Goal: Task Accomplishment & Management: Use online tool/utility

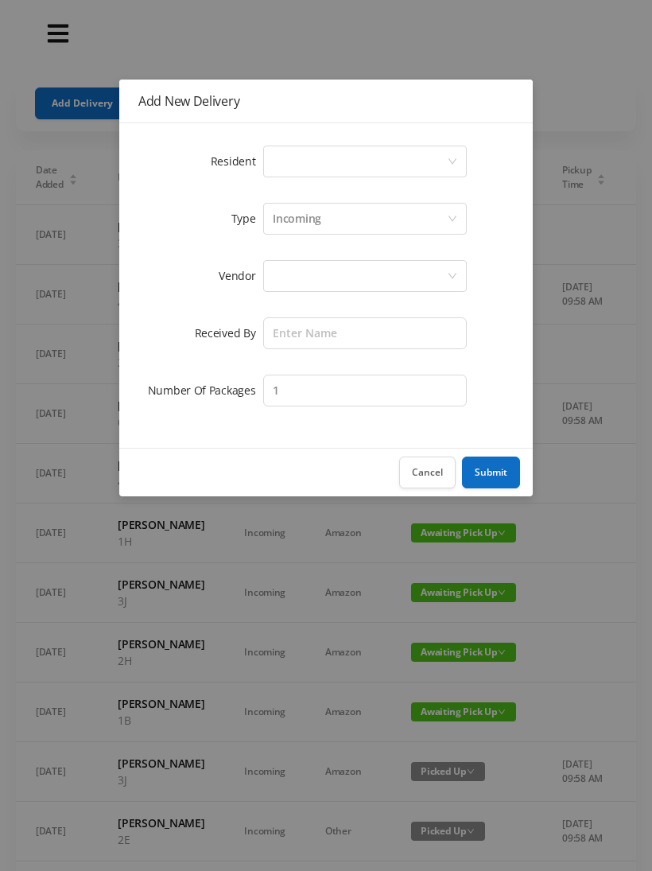
scroll to position [0, 16]
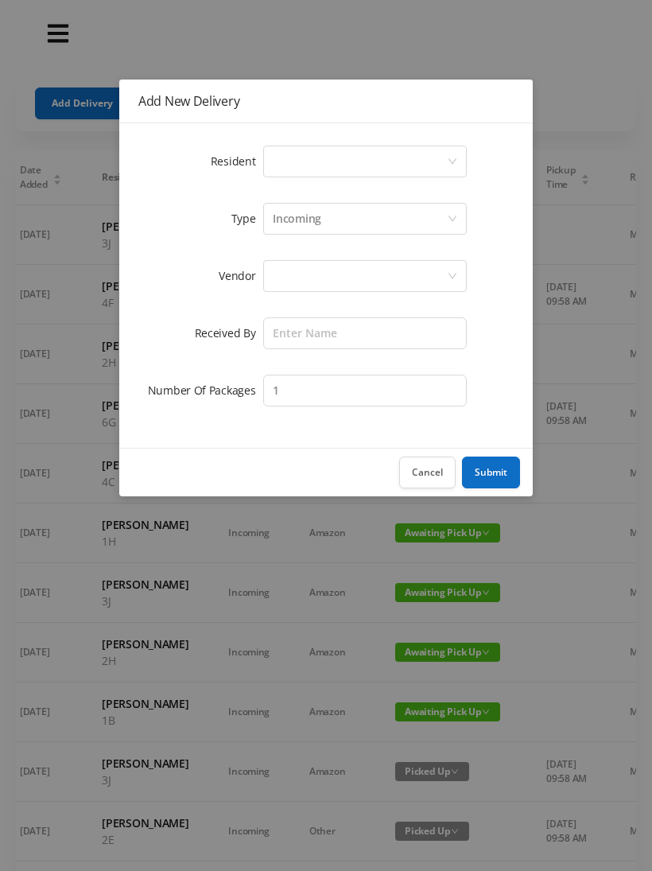
click at [359, 163] on div "Select a person" at bounding box center [360, 161] width 174 height 30
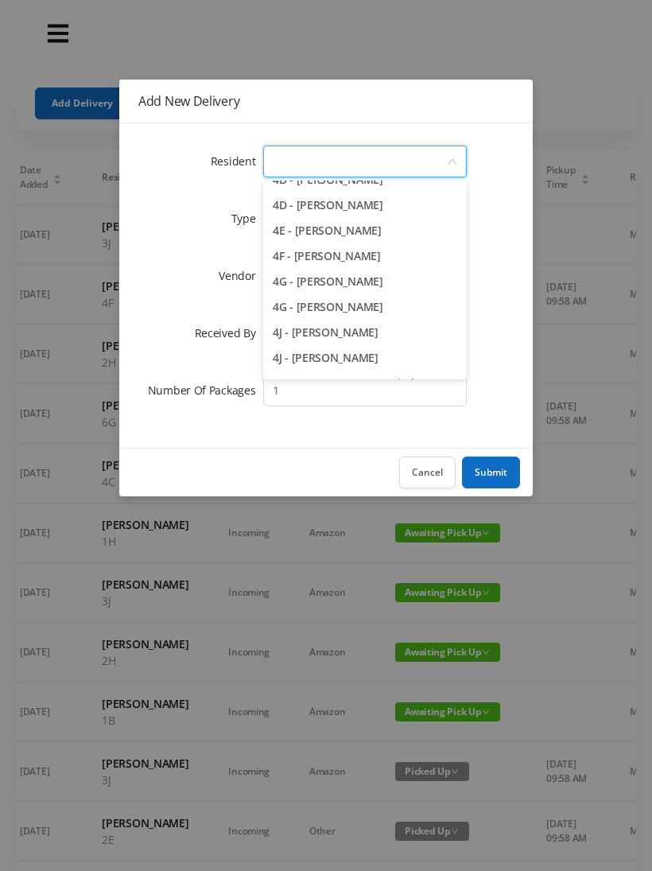
scroll to position [1061, 0]
click at [416, 254] on li "4F - [PERSON_NAME]" at bounding box center [365, 254] width 204 height 25
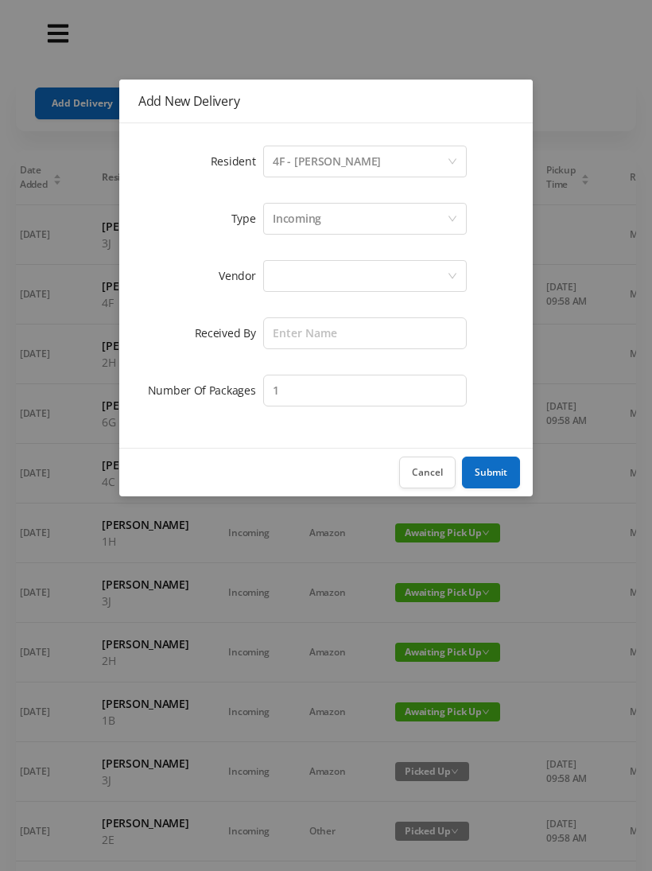
click at [325, 219] on div "Incoming" at bounding box center [360, 219] width 174 height 30
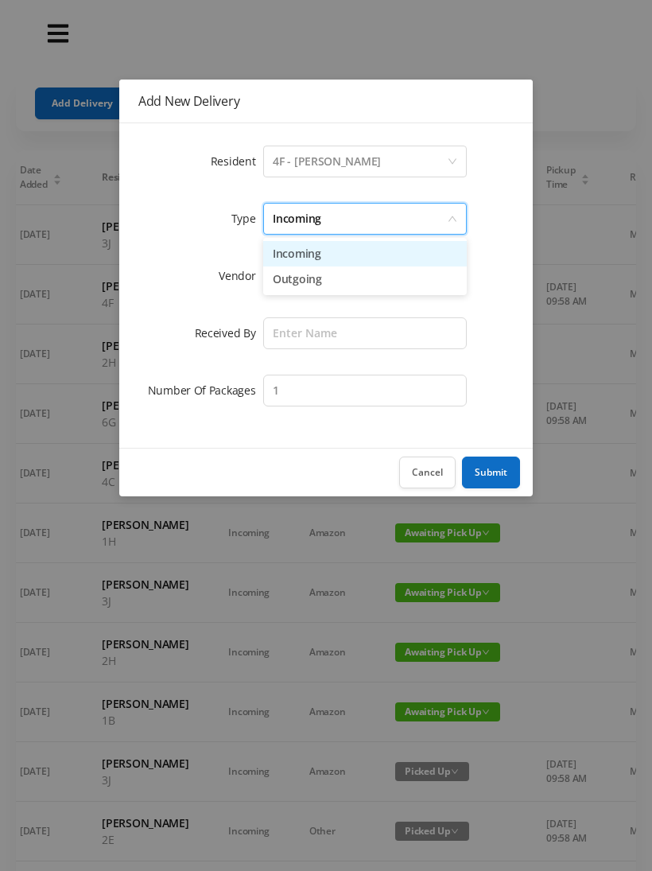
click at [313, 252] on li "Incoming" at bounding box center [365, 253] width 204 height 25
click at [312, 279] on div at bounding box center [360, 276] width 174 height 30
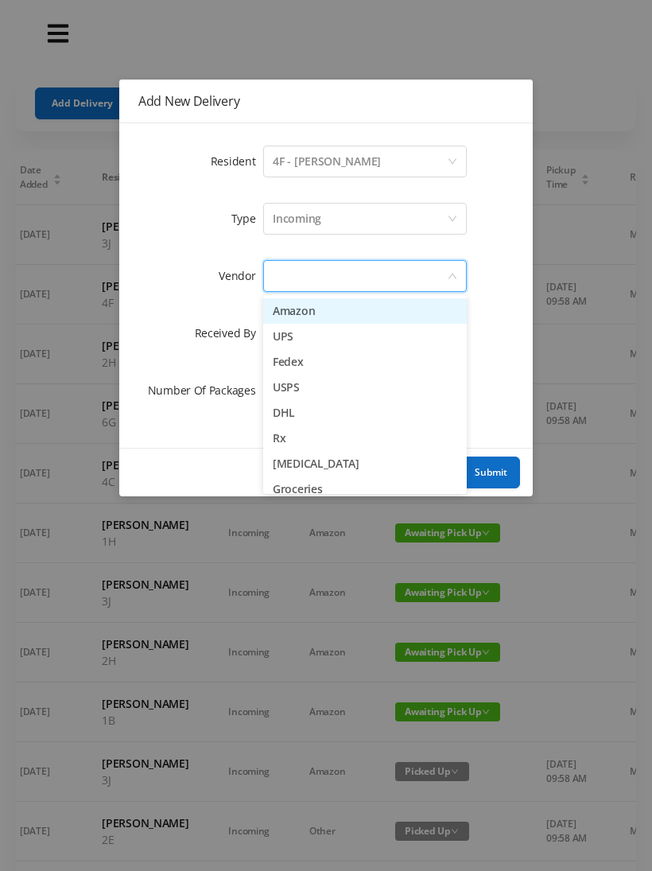
click at [324, 367] on li "Fedex" at bounding box center [365, 361] width 204 height 25
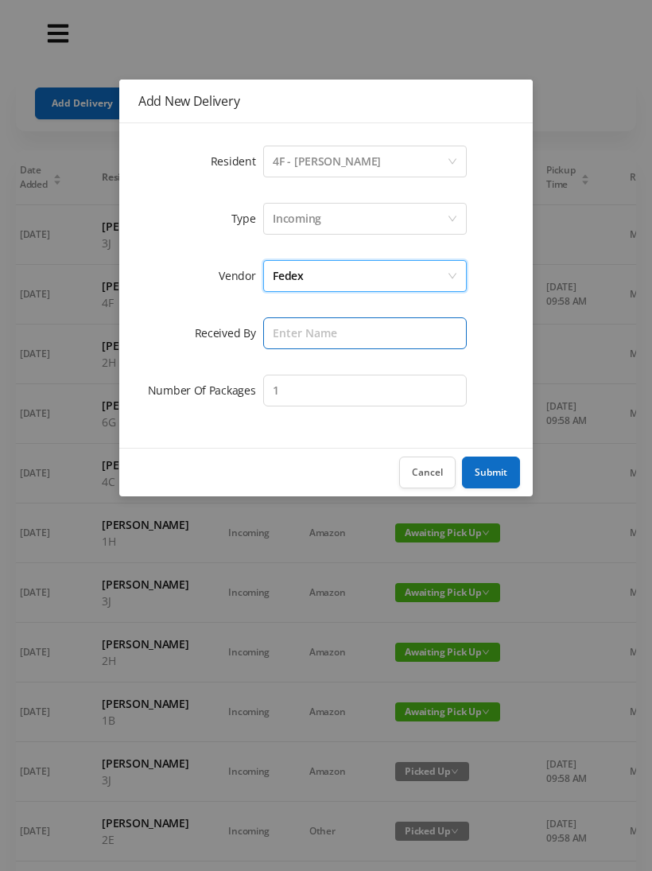
click at [310, 337] on input "text" at bounding box center [365, 333] width 204 height 32
type input "Melece"
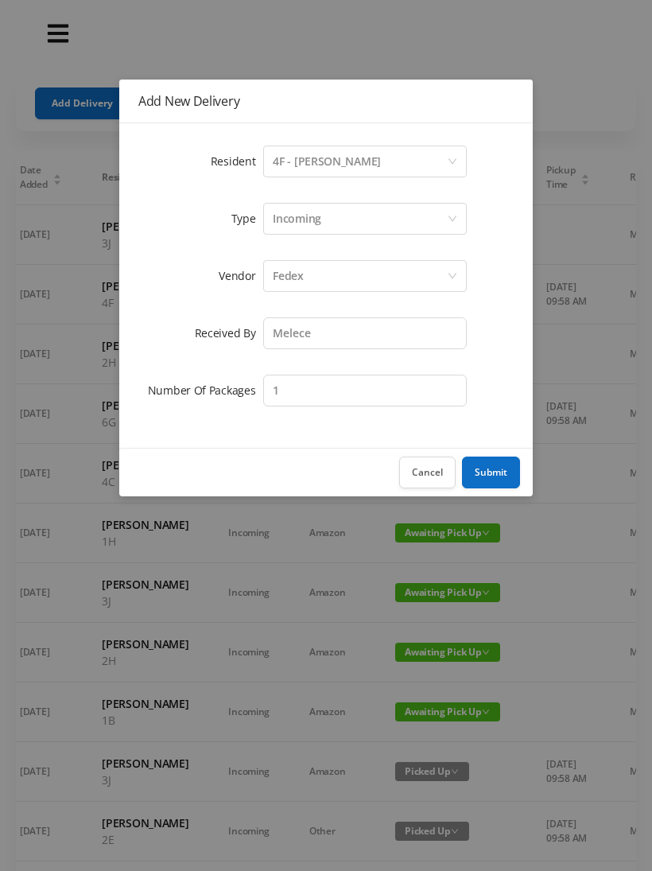
click at [491, 475] on button "Submit" at bounding box center [491, 472] width 58 height 32
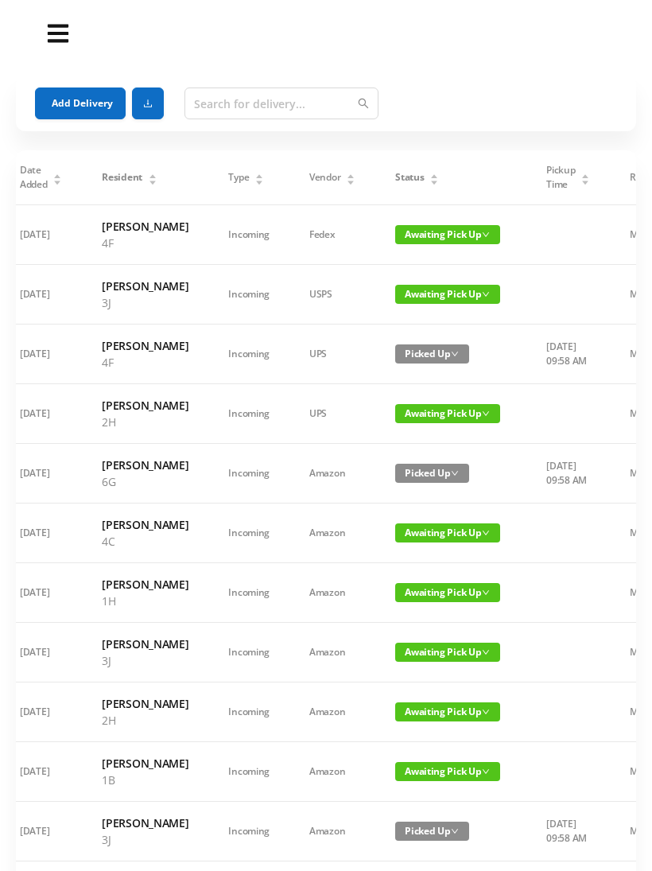
click at [417, 542] on span "Awaiting Pick Up" at bounding box center [447, 532] width 105 height 19
click at [409, 682] on link "Picked Up" at bounding box center [423, 680] width 103 height 25
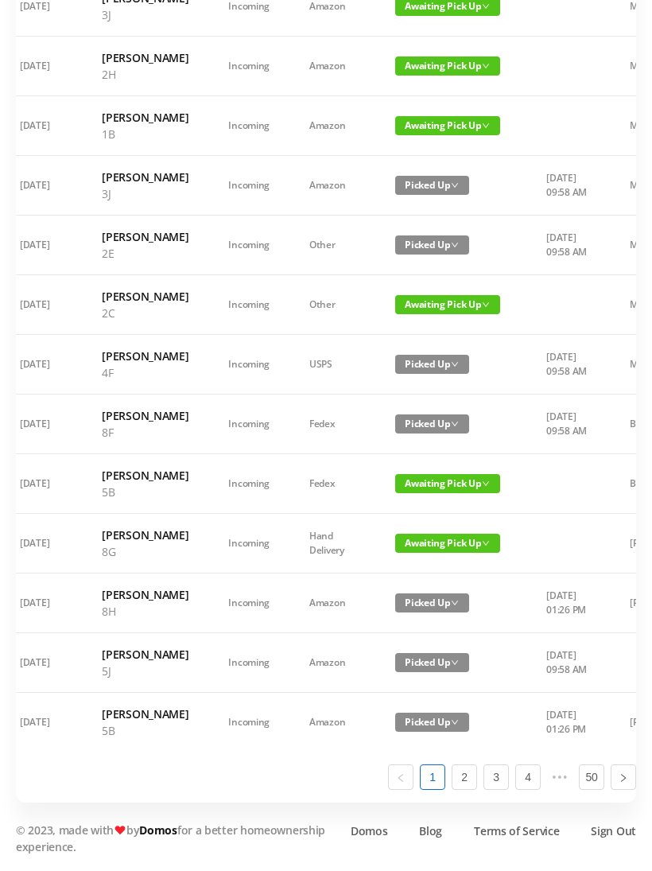
scroll to position [951, 0]
click at [464, 789] on link "2" at bounding box center [464, 777] width 24 height 24
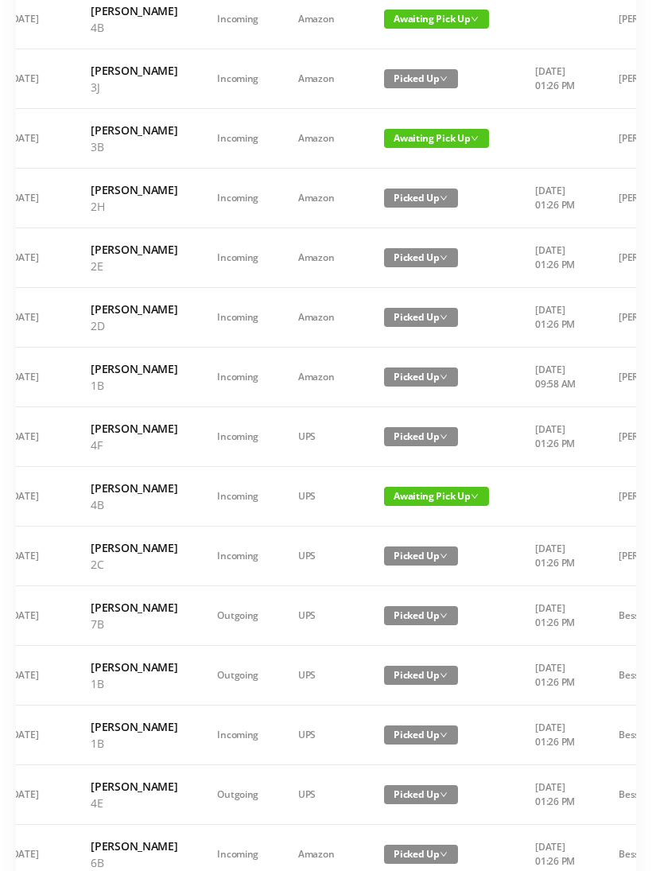
scroll to position [0, 0]
